Goal: Information Seeking & Learning: Find specific page/section

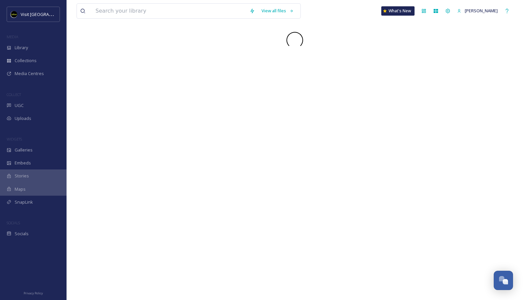
scroll to position [19, 0]
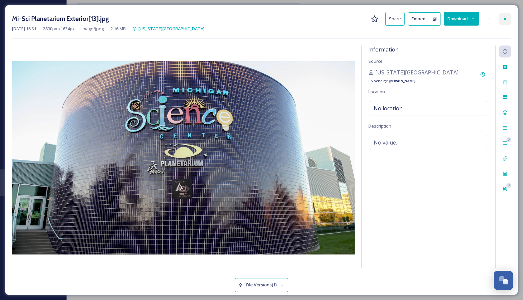
click at [506, 18] on icon at bounding box center [505, 18] width 3 height 3
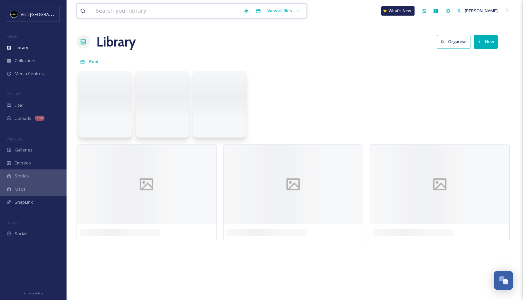
click at [176, 12] on input at bounding box center [166, 11] width 148 height 15
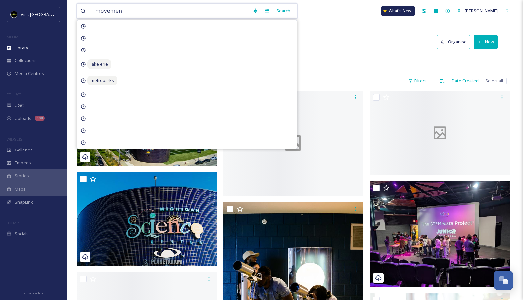
type input "movement"
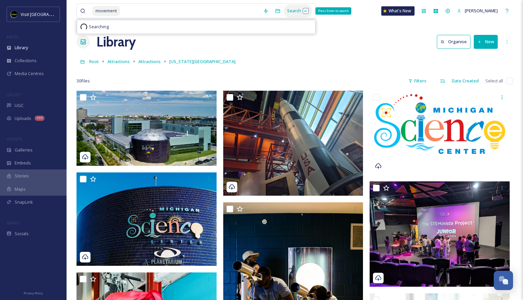
click at [305, 12] on div "Search Press Enter to search" at bounding box center [298, 10] width 28 height 13
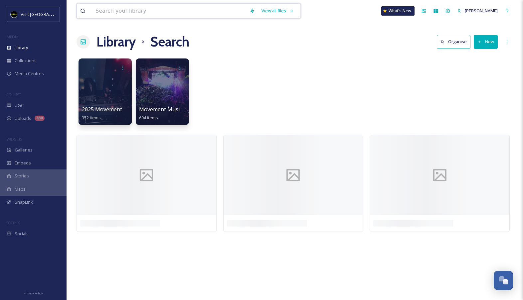
click at [159, 12] on input at bounding box center [169, 11] width 154 height 15
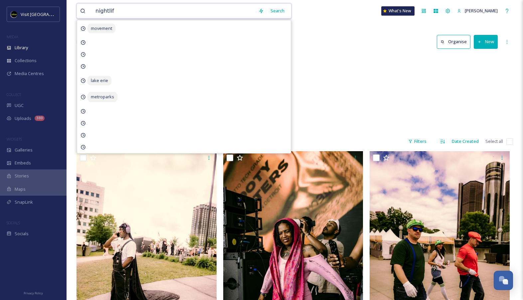
type input "nightlife"
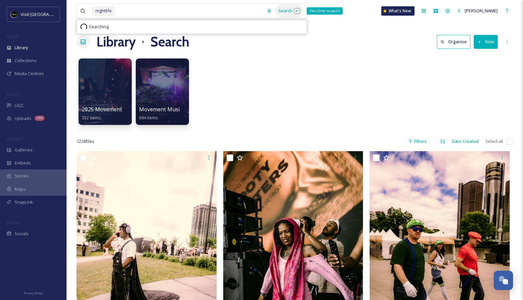
click at [303, 16] on div "Search Press Enter to search" at bounding box center [289, 10] width 28 height 13
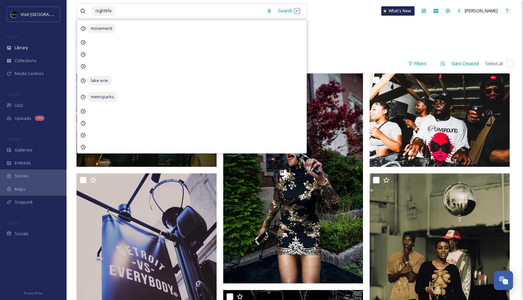
scroll to position [79, 0]
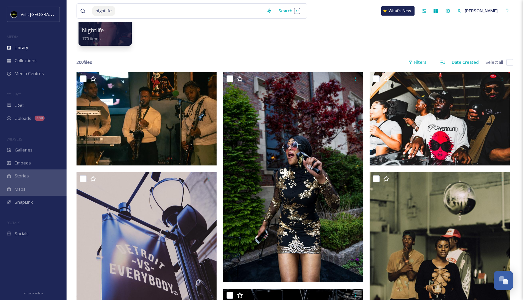
click at [373, 50] on div "Nightlife 170 items" at bounding box center [295, 14] width 437 height 77
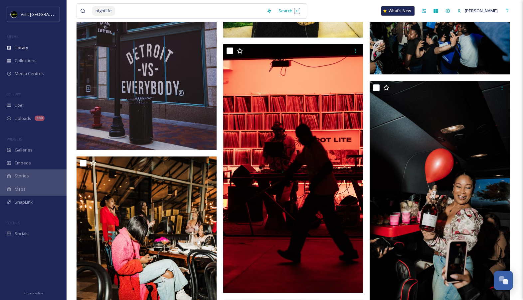
scroll to position [8102, 0]
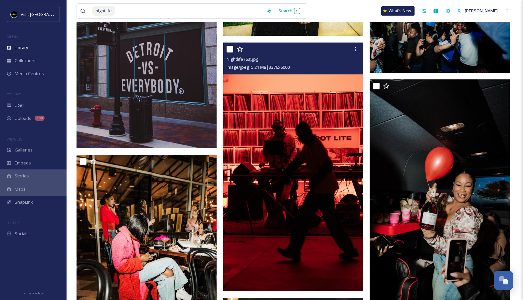
click at [298, 172] on img at bounding box center [293, 167] width 140 height 249
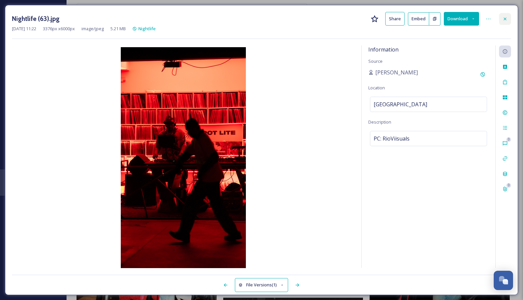
click at [503, 17] on icon at bounding box center [504, 18] width 5 height 5
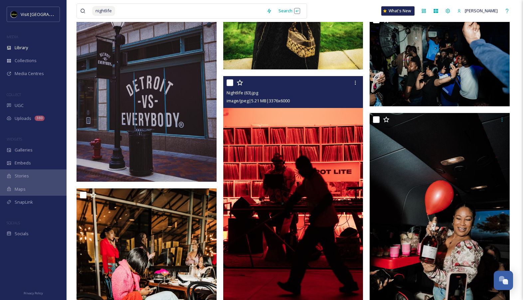
scroll to position [7472, 0]
